Goal: Browse casually

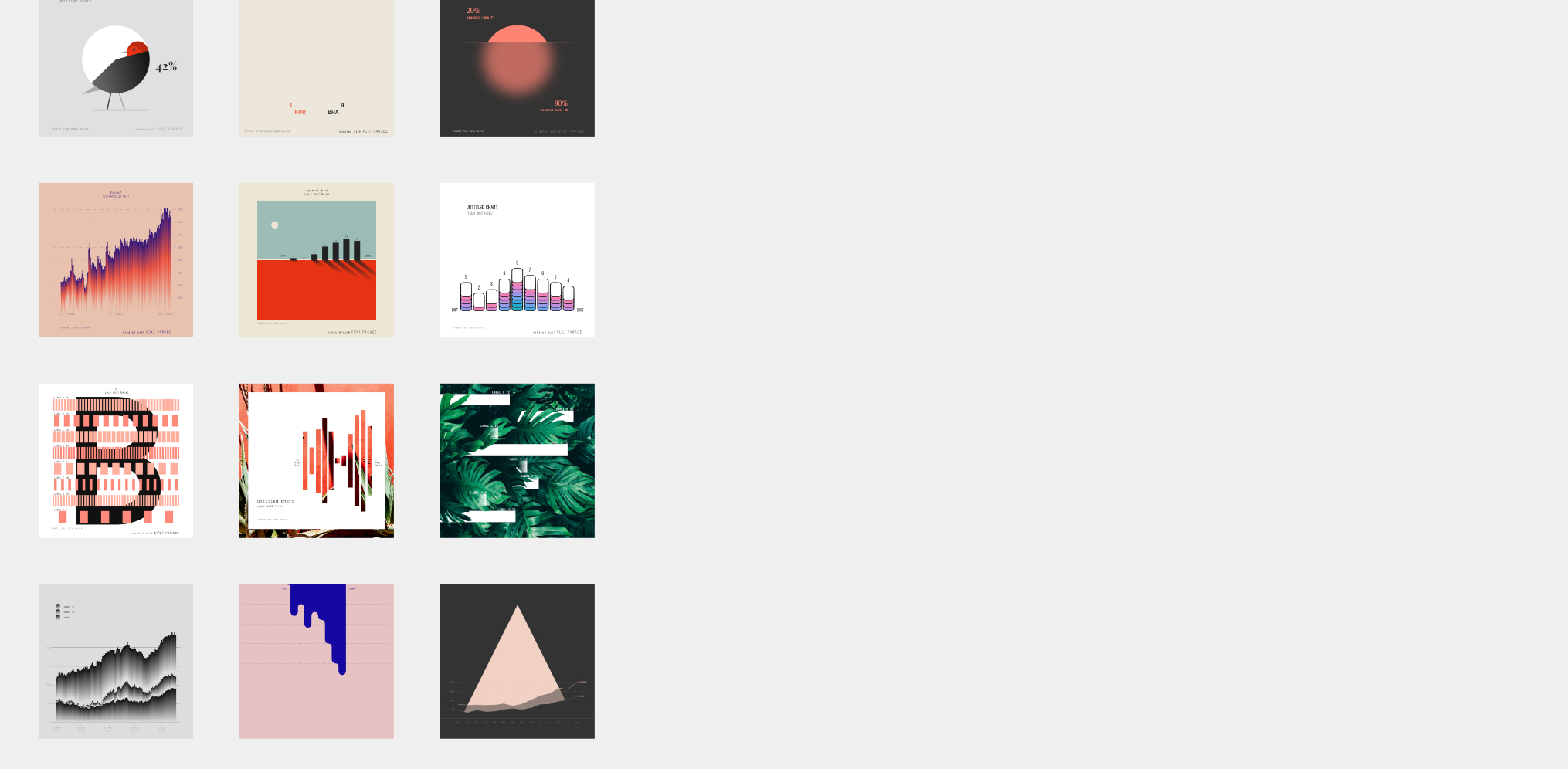
scroll to position [463, 0]
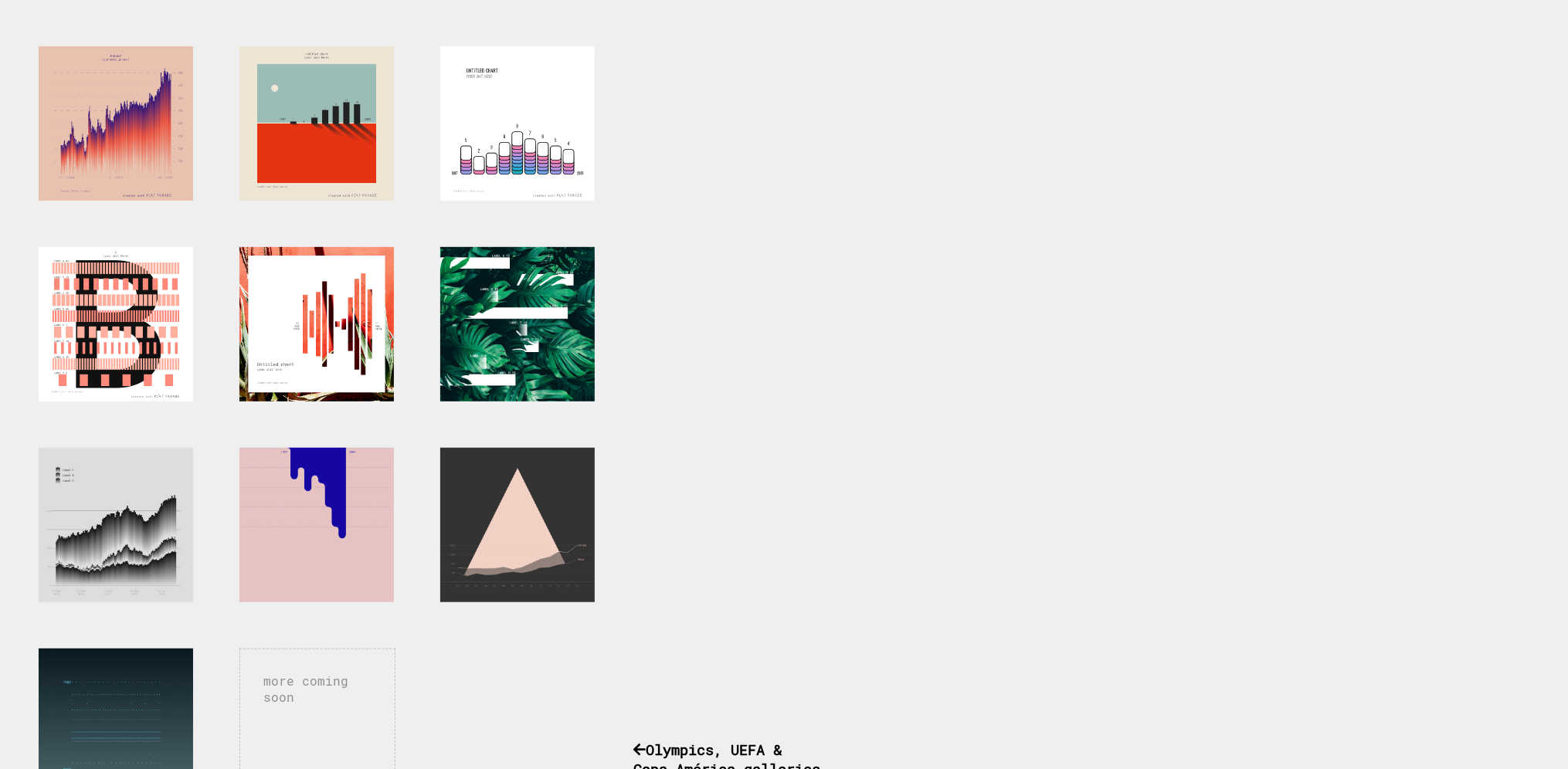
click at [869, 208] on div "more coming soon Pick a chart and play This a small artsy chart generator I've …" at bounding box center [444, 551] width 888 height 1858
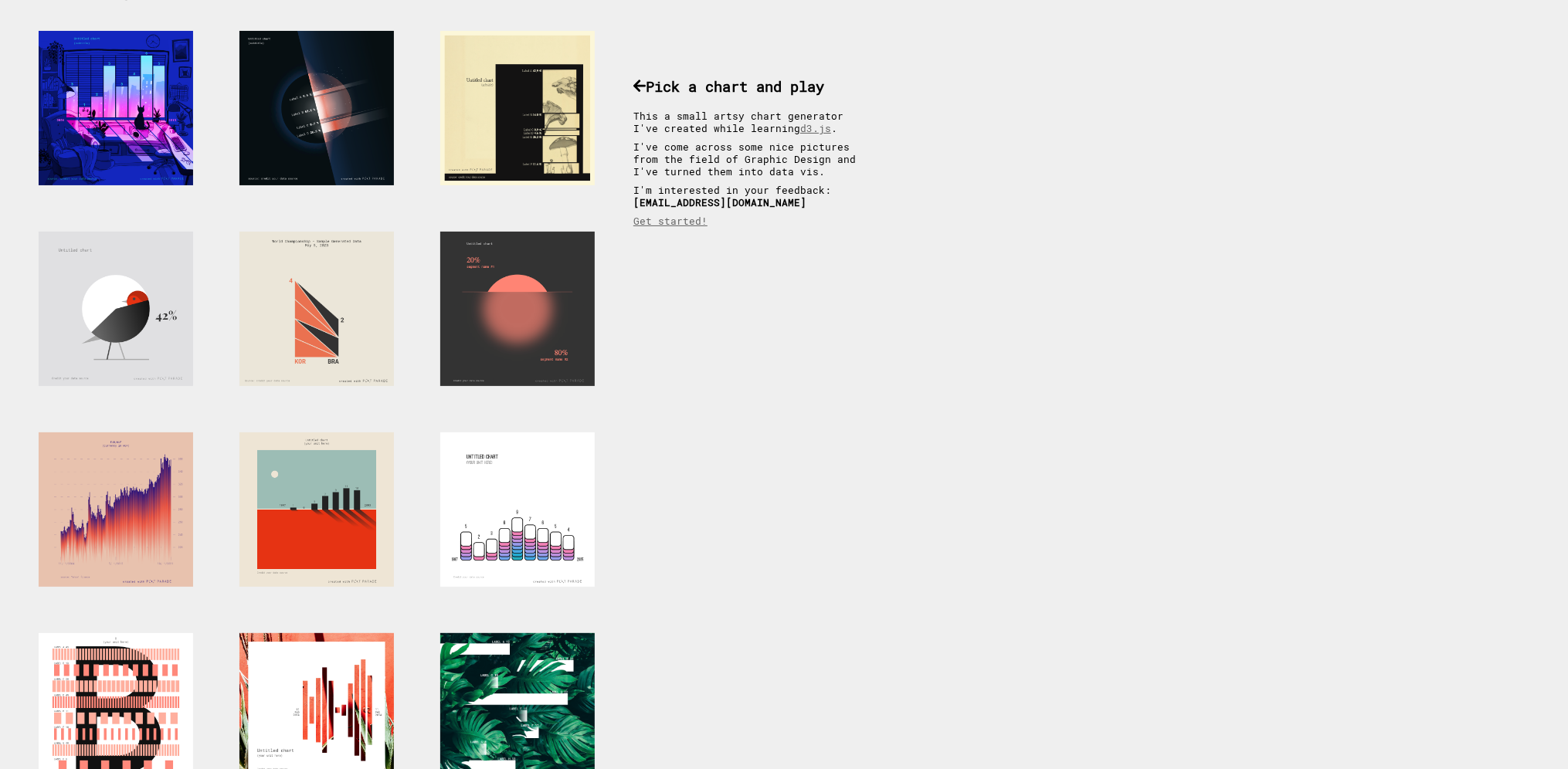
scroll to position [0, 0]
